Goal: Task Accomplishment & Management: Manage account settings

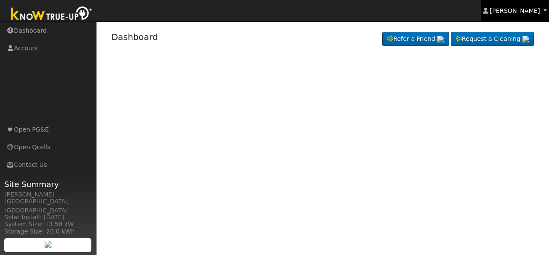
click at [546, 13] on link "[PERSON_NAME]" at bounding box center [515, 10] width 69 height 21
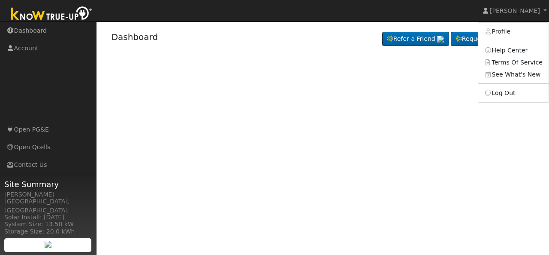
click at [451, 117] on div "Terms Of Service Close Dashboard Refer a Friend" at bounding box center [323, 137] width 453 height 233
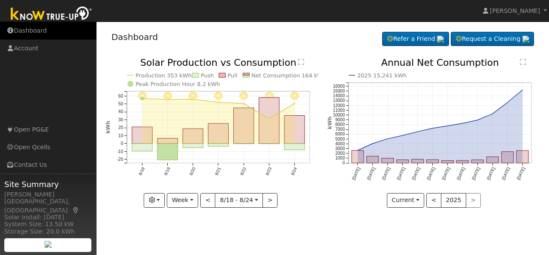
click at [33, 31] on link "Dashboard" at bounding box center [48, 31] width 97 height 18
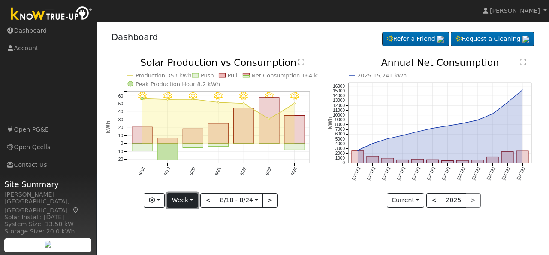
click at [194, 199] on button "Week" at bounding box center [182, 200] width 31 height 15
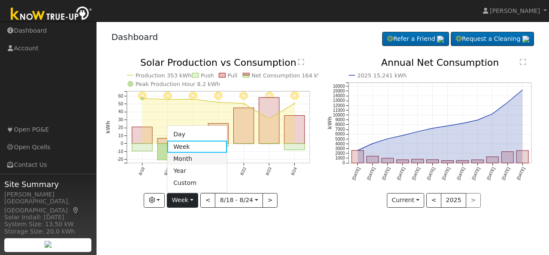
click at [196, 159] on link "Month" at bounding box center [197, 158] width 60 height 12
type input "2025-07-01"
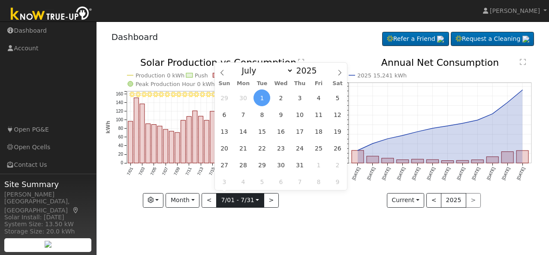
click at [258, 202] on input "2025-07-01" at bounding box center [240, 200] width 47 height 14
click at [339, 72] on icon at bounding box center [340, 73] width 6 height 6
select select "7"
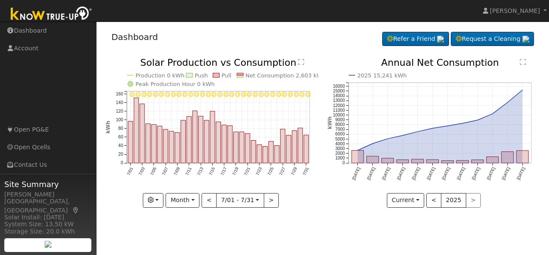
click at [303, 204] on icon "7/31 - Clear 7/30 - Clear 7/29 - Clear 7/28 - Clear 7/27 - Clear 7/26 - Clear 7…" at bounding box center [212, 131] width 213 height 147
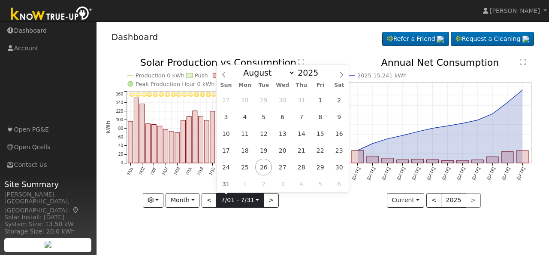
click at [256, 196] on input "2025-07-01" at bounding box center [240, 200] width 47 height 14
click at [270, 73] on select "January February March April May June July August September October November De…" at bounding box center [267, 72] width 56 height 10
click at [246, 67] on select "January February March April May June July August September October November De…" at bounding box center [267, 72] width 56 height 10
click at [267, 167] on span "26" at bounding box center [263, 166] width 17 height 17
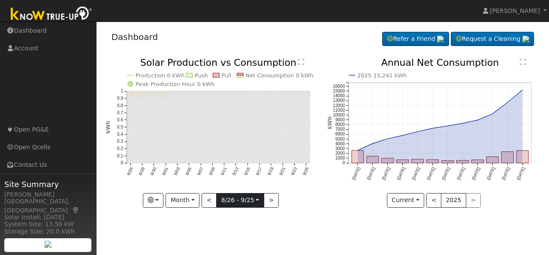
click at [248, 199] on input "2025-08-26" at bounding box center [240, 200] width 47 height 14
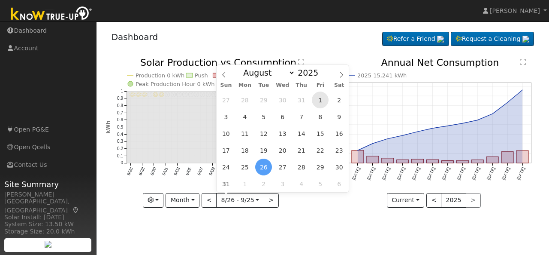
click at [321, 101] on span "1" at bounding box center [320, 99] width 17 height 17
type input "2025-08-01"
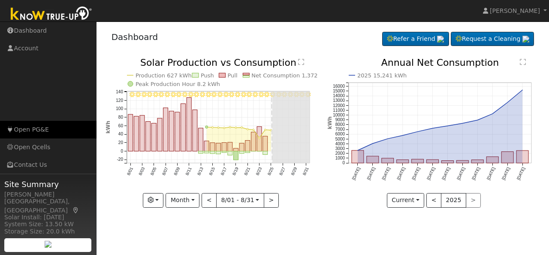
click at [30, 130] on link "Open PG&E" at bounding box center [48, 130] width 97 height 18
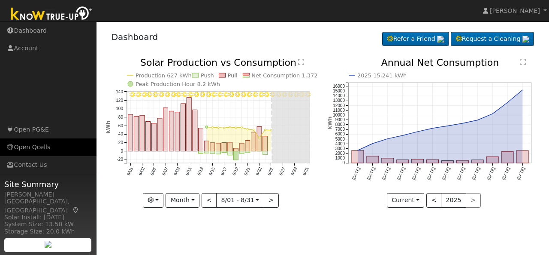
click at [22, 146] on link "Open Qcells" at bounding box center [48, 147] width 97 height 18
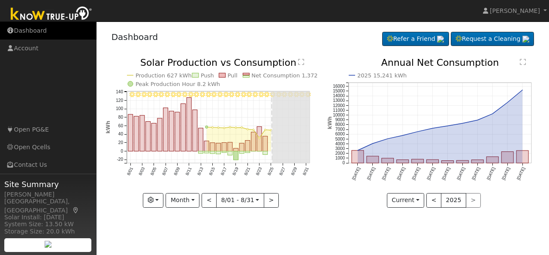
click at [31, 30] on link "Dashboard" at bounding box center [48, 31] width 97 height 18
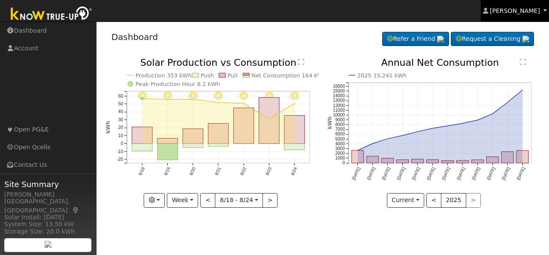
click at [543, 12] on link "[PERSON_NAME]" at bounding box center [515, 10] width 69 height 21
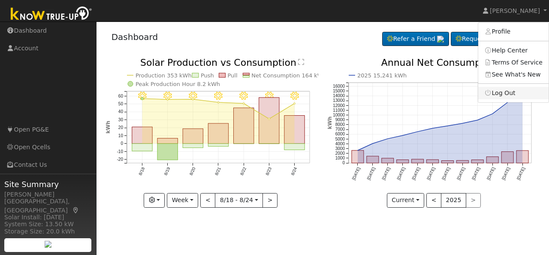
click at [513, 93] on link "Log Out" at bounding box center [514, 93] width 70 height 12
